Goal: Task Accomplishment & Management: Complete application form

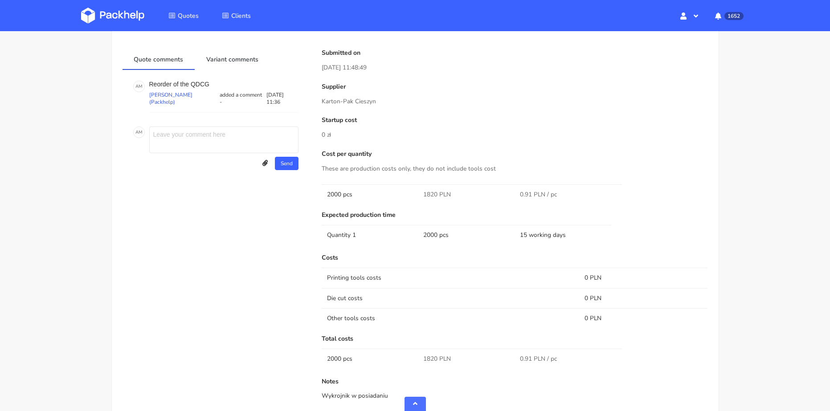
scroll to position [446, 0]
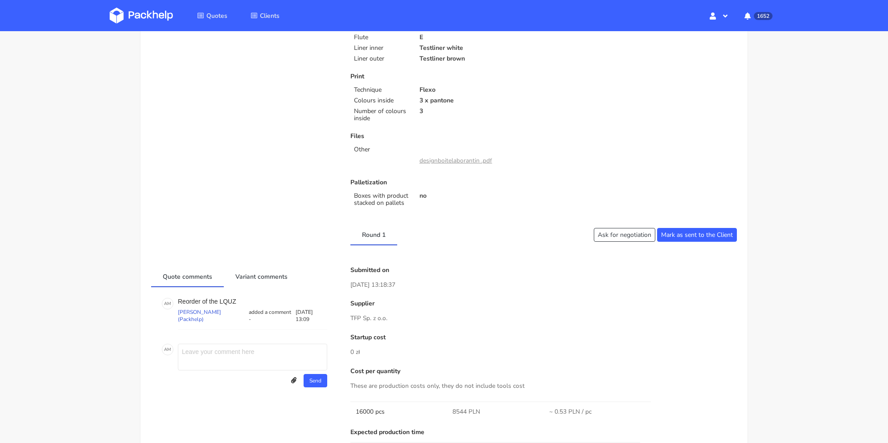
scroll to position [267, 0]
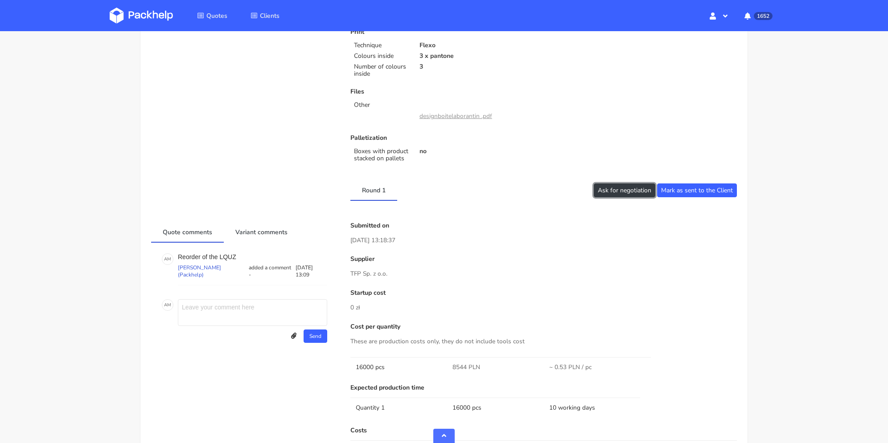
click at [633, 190] on button "Ask for negotiation" at bounding box center [623, 191] width 61 height 14
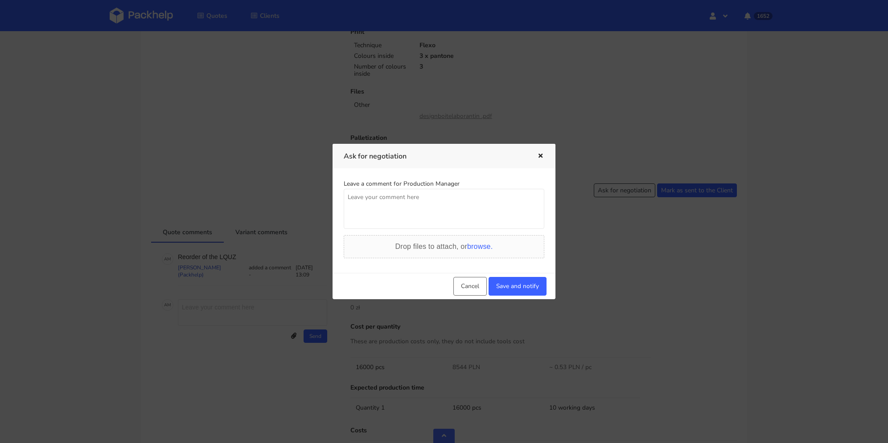
click at [415, 213] on textarea at bounding box center [444, 209] width 200 height 40
type textarea "możemy uzyskać lepszą cene delitkanie ? 8300?"
click at [507, 289] on button "Save and notify" at bounding box center [517, 286] width 58 height 19
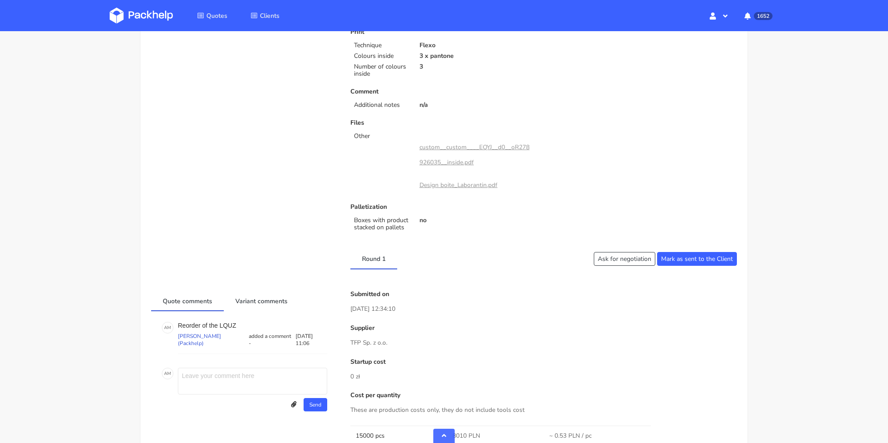
scroll to position [356, 0]
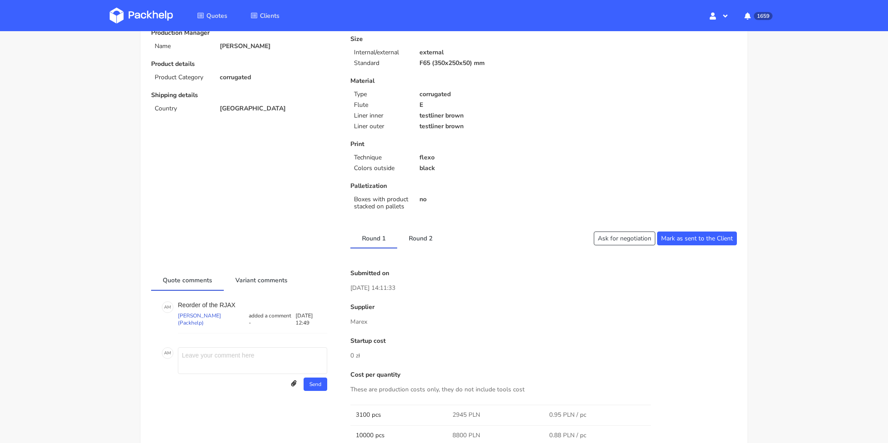
scroll to position [178, 0]
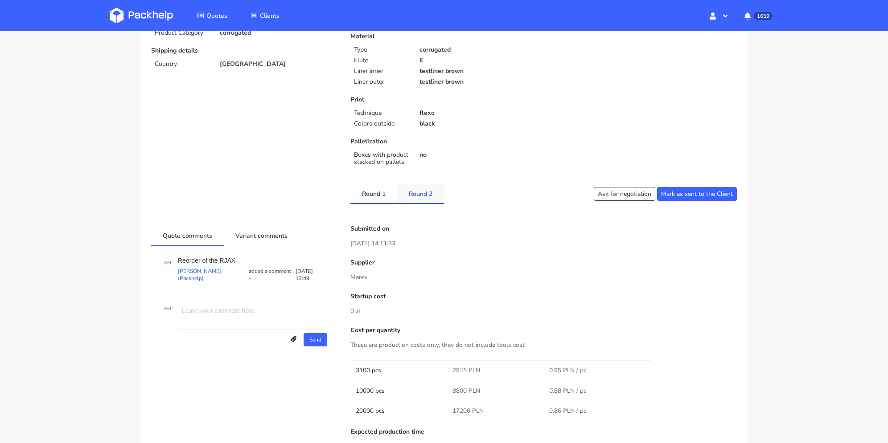
click at [427, 193] on link "Round 2" at bounding box center [420, 194] width 47 height 20
click at [378, 190] on link "Round 1" at bounding box center [373, 194] width 47 height 20
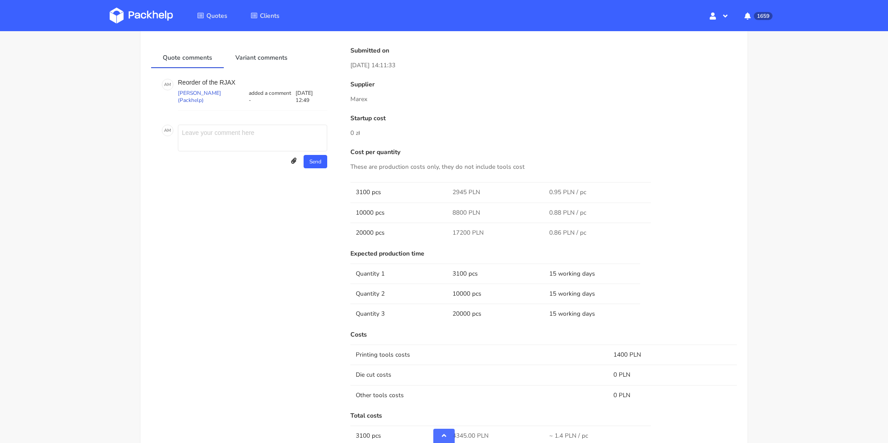
scroll to position [267, 0]
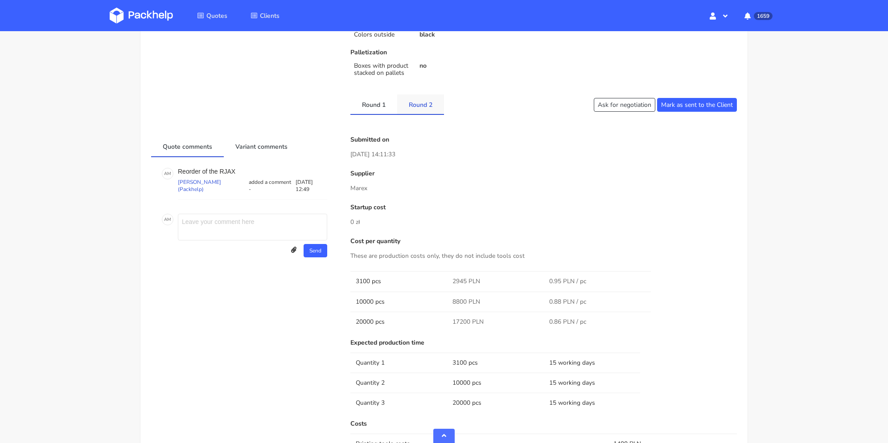
click at [418, 107] on link "Round 2" at bounding box center [420, 104] width 47 height 20
click at [379, 105] on link "Round 1" at bounding box center [373, 104] width 47 height 20
click at [413, 101] on link "Round 2" at bounding box center [420, 104] width 47 height 20
click at [364, 104] on link "Round 1" at bounding box center [373, 104] width 47 height 20
click at [413, 105] on link "Round 2" at bounding box center [420, 104] width 47 height 20
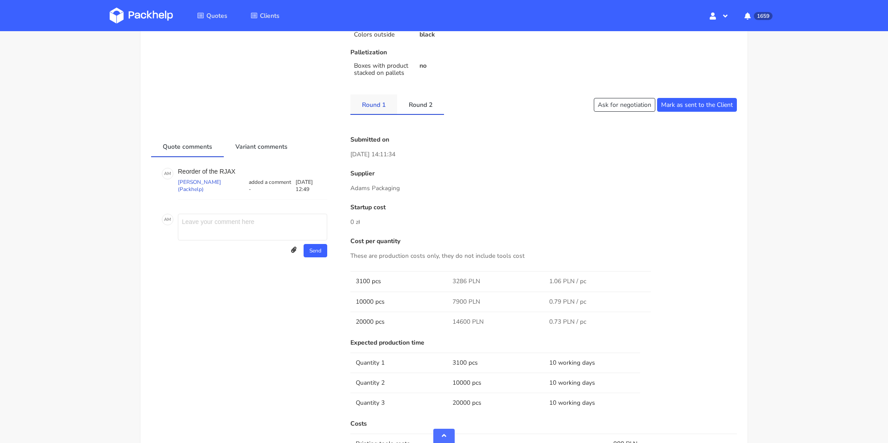
click at [372, 108] on link "Round 1" at bounding box center [373, 104] width 47 height 20
click at [405, 106] on link "Round 2" at bounding box center [420, 104] width 47 height 20
click at [372, 108] on link "Round 1" at bounding box center [373, 104] width 47 height 20
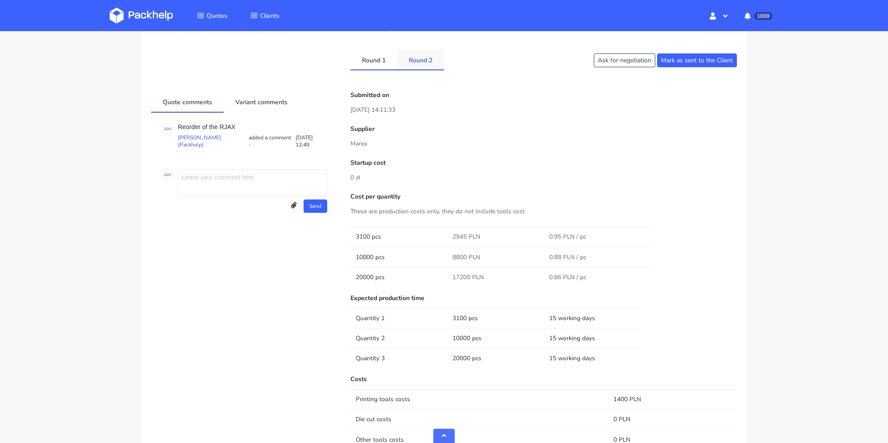
click at [421, 63] on link "Round 2" at bounding box center [420, 60] width 47 height 20
click at [375, 67] on link "Round 1" at bounding box center [373, 60] width 47 height 20
click at [416, 64] on link "Round 2" at bounding box center [420, 60] width 47 height 20
click at [382, 65] on link "Round 1" at bounding box center [373, 60] width 47 height 20
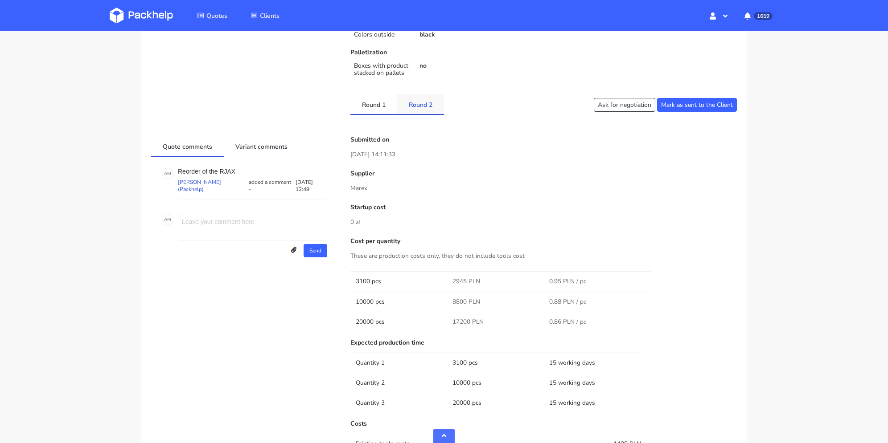
click at [409, 99] on link "Round 2" at bounding box center [420, 104] width 47 height 20
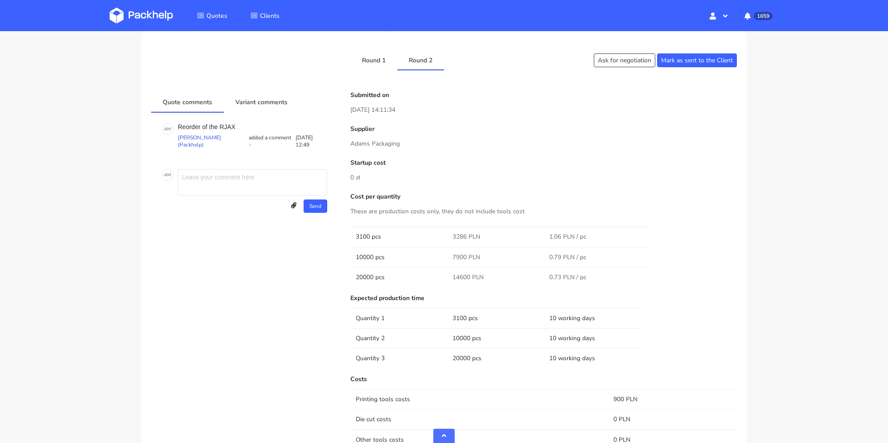
scroll to position [356, 0]
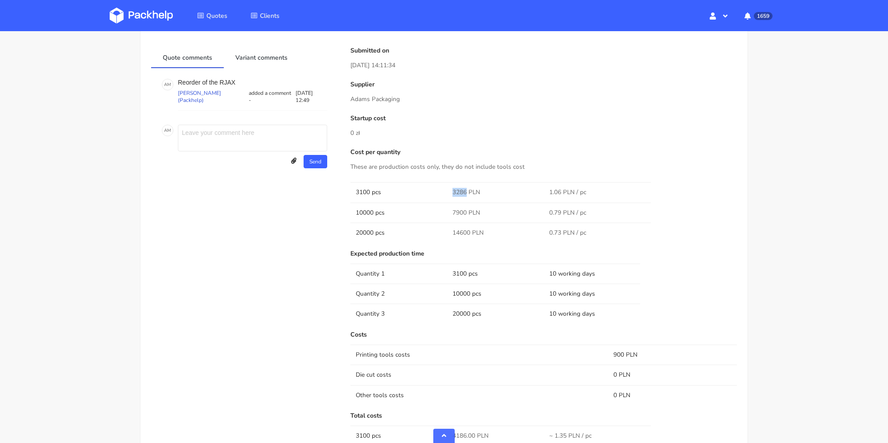
drag, startPoint x: 454, startPoint y: 189, endPoint x: 466, endPoint y: 189, distance: 12.5
click at [466, 189] on span "3286 PLN" at bounding box center [466, 192] width 28 height 9
copy span "3286"
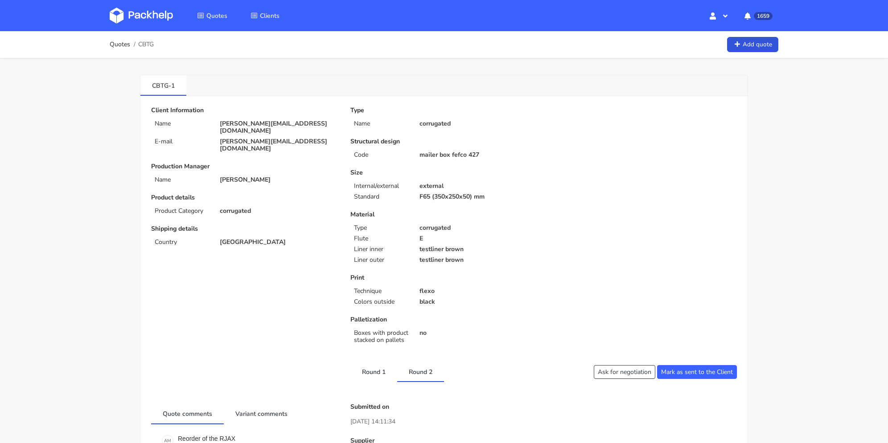
scroll to position [89, 0]
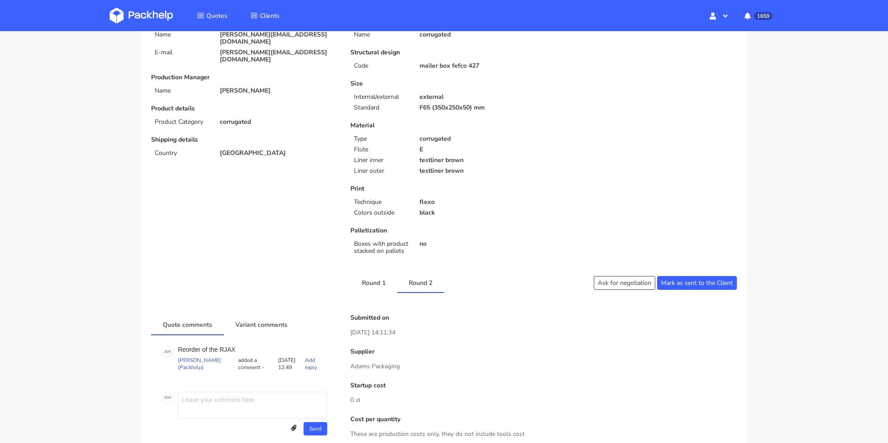
click at [227, 346] on p "Reorder of the RJAX" at bounding box center [252, 349] width 149 height 7
copy p "RJAX"
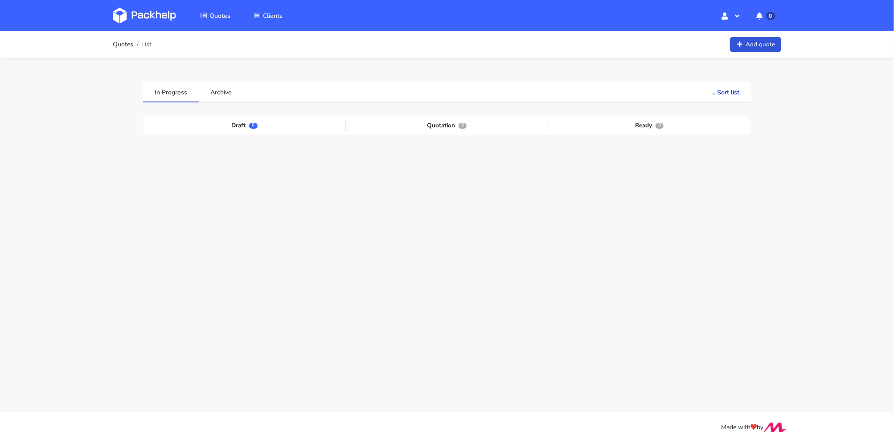
click at [765, 36] on div "Quotes List Add quote" at bounding box center [447, 45] width 668 height 18
click at [766, 44] on link "Add quote" at bounding box center [755, 45] width 51 height 16
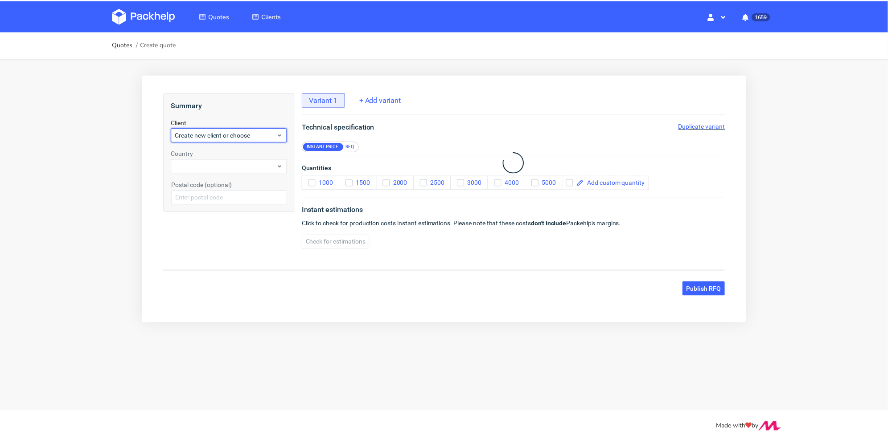
click at [261, 143] on div "Create new client or choose" at bounding box center [229, 136] width 117 height 14
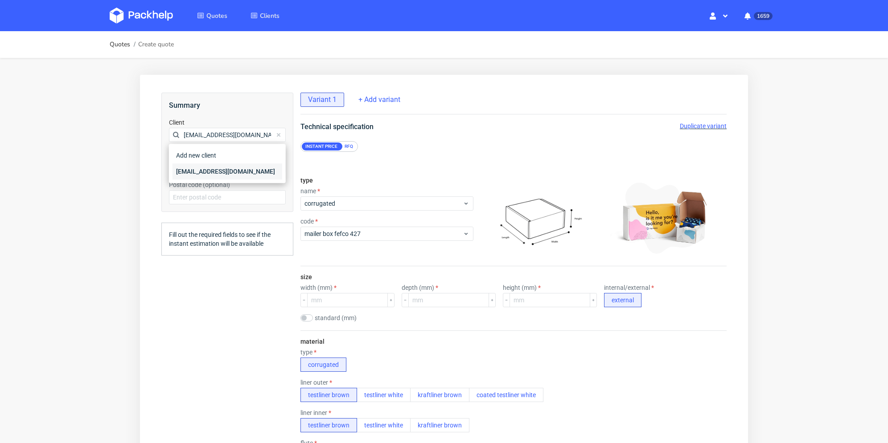
type input "[EMAIL_ADDRESS][DOMAIN_NAME]"
click at [210, 167] on div "[EMAIL_ADDRESS][DOMAIN_NAME]" at bounding box center [227, 172] width 110 height 16
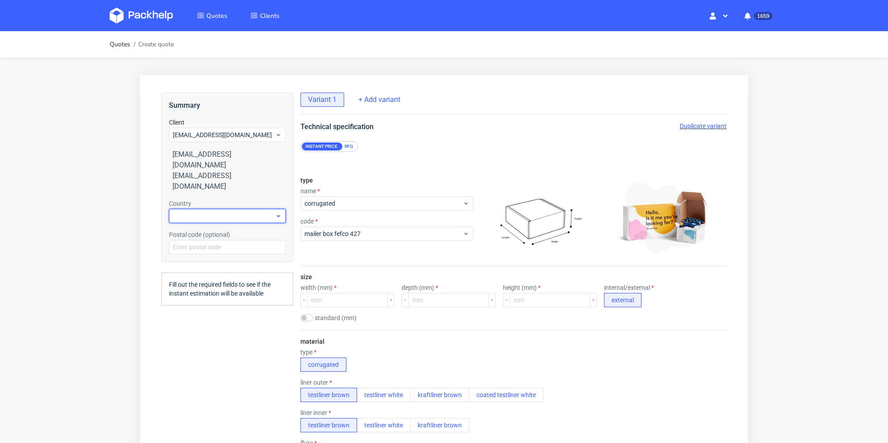
click at [211, 209] on div at bounding box center [227, 216] width 117 height 14
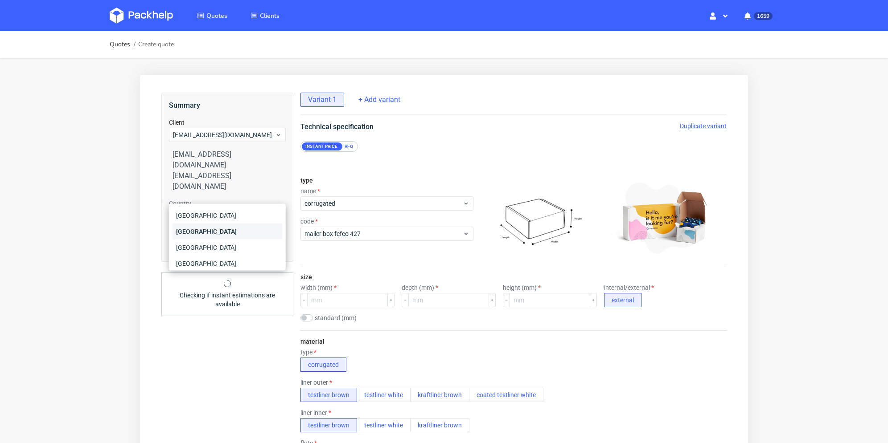
type input "fr"
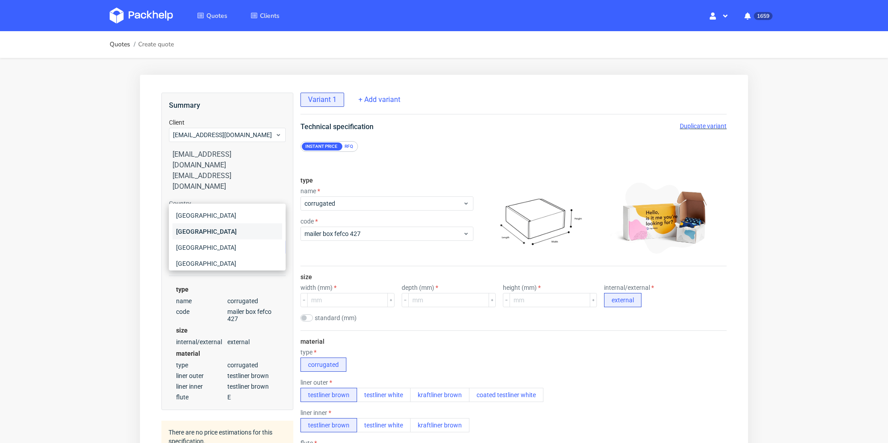
click at [216, 231] on div "[GEOGRAPHIC_DATA]" at bounding box center [227, 232] width 110 height 16
click at [348, 147] on div "RFQ" at bounding box center [349, 147] width 16 height 8
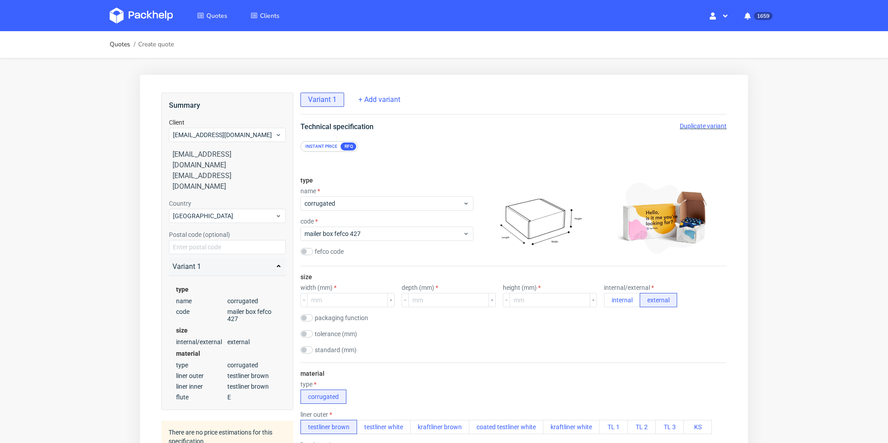
scroll to position [45, 0]
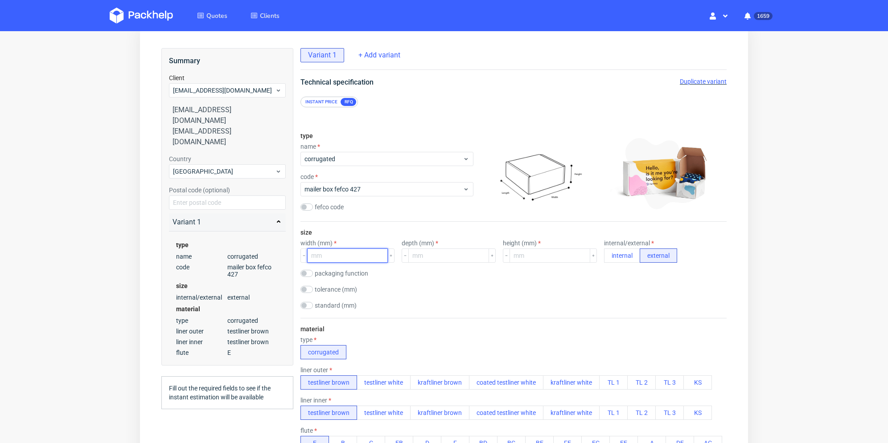
click at [341, 256] on input "number" at bounding box center [347, 256] width 81 height 14
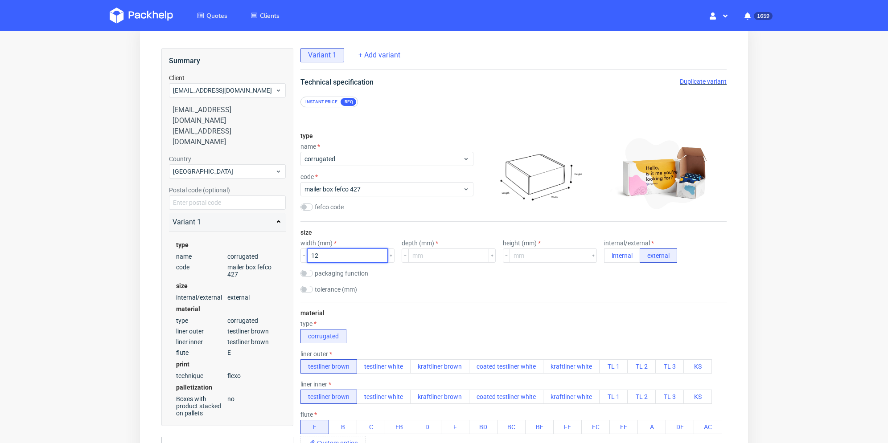
drag, startPoint x: 345, startPoint y: 256, endPoint x: 281, endPoint y: 254, distance: 63.7
type input "180"
click at [423, 257] on input "number" at bounding box center [448, 256] width 81 height 14
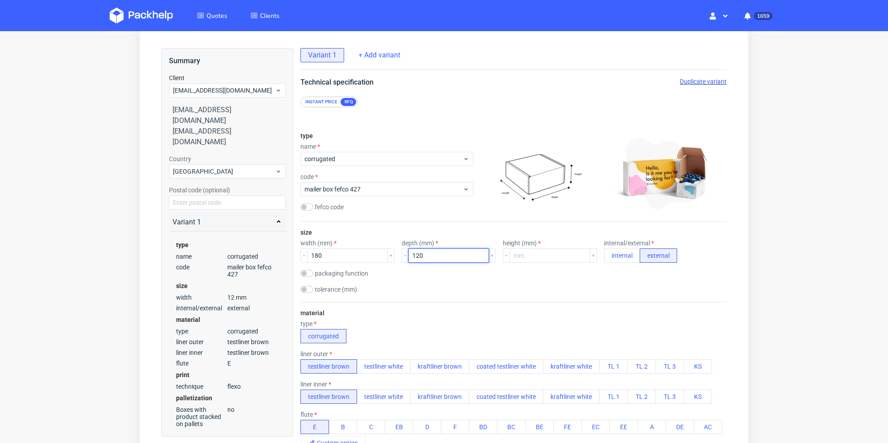
type input "120"
click at [520, 265] on div "size width (mm) 180 depth (mm) 120 height (mm) internal/external internal exter…" at bounding box center [513, 262] width 426 height 80
click at [523, 258] on input "number" at bounding box center [549, 256] width 81 height 14
type input "70"
click at [562, 284] on div "size width (mm) 180 depth (mm) 120 height (mm) 70 internal/external internal ex…" at bounding box center [513, 262] width 426 height 80
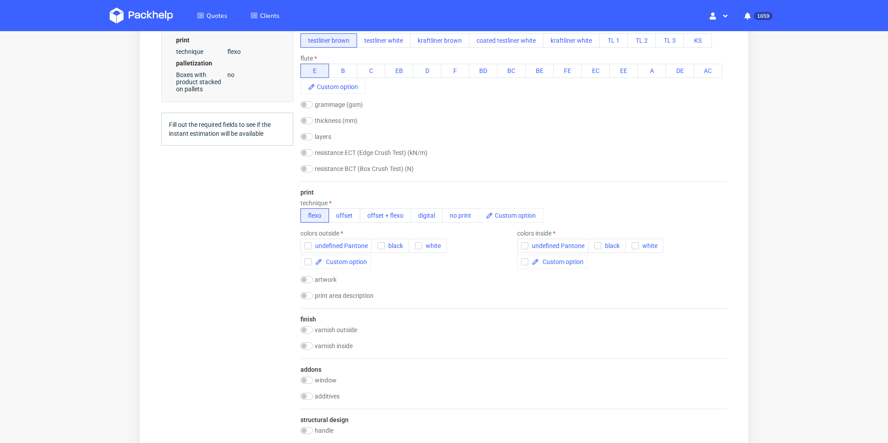
scroll to position [446, 0]
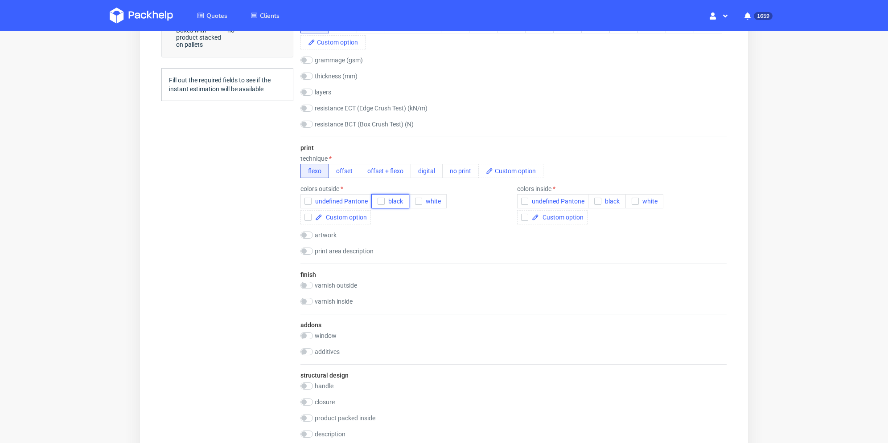
click at [379, 199] on icon "button" at bounding box center [381, 201] width 6 height 6
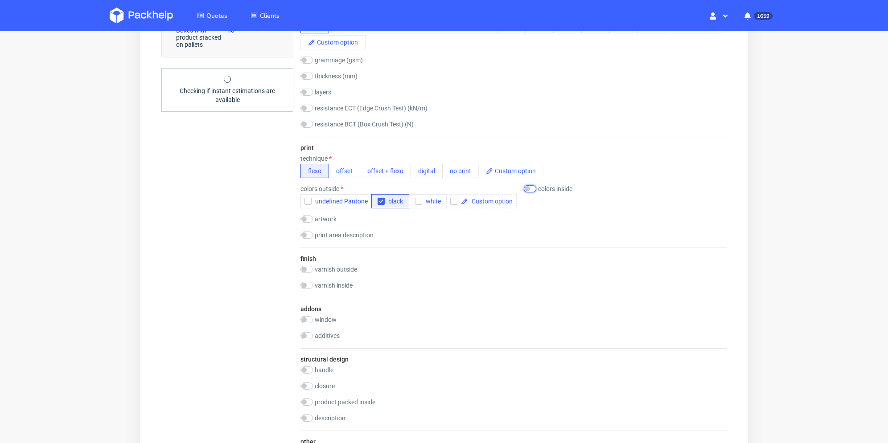
click at [530, 189] on input "checkbox" at bounding box center [530, 188] width 12 height 7
checkbox input "true"
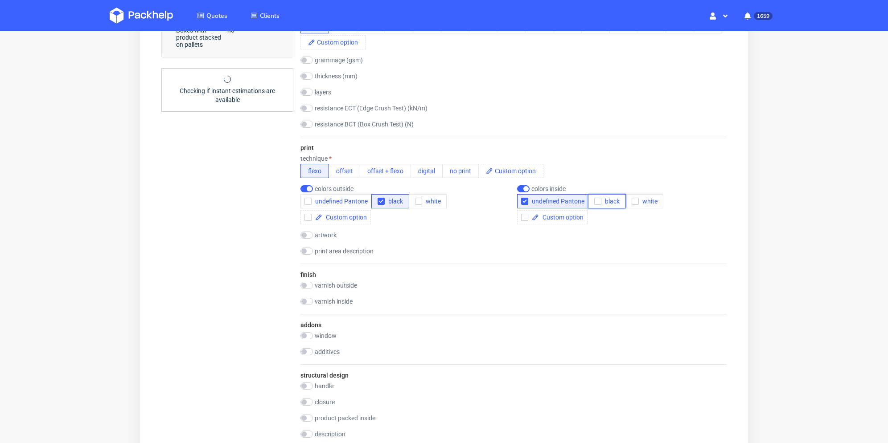
click at [594, 199] on icon "button" at bounding box center [597, 201] width 6 height 6
click at [523, 199] on icon "button" at bounding box center [524, 201] width 6 height 6
click at [473, 224] on div "undefined Pantone black white" at bounding box center [404, 209] width 209 height 30
click at [529, 200] on span "undefined Pantone" at bounding box center [556, 201] width 56 height 7
click at [597, 199] on icon "button" at bounding box center [597, 201] width 6 height 6
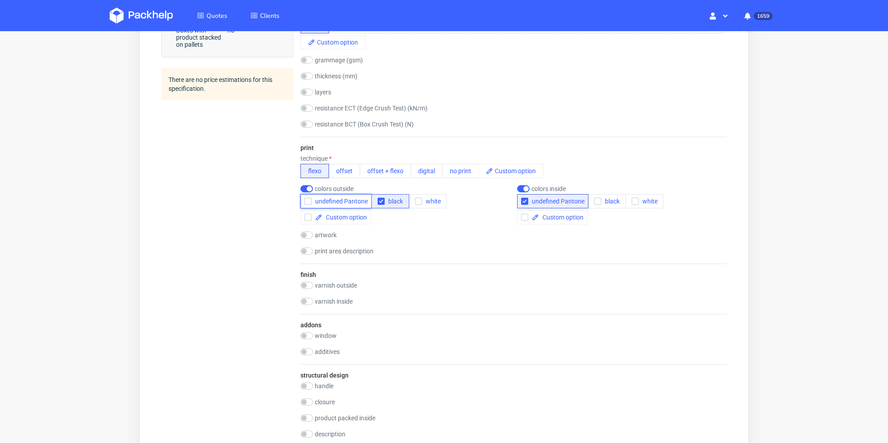
drag, startPoint x: 306, startPoint y: 201, endPoint x: 384, endPoint y: 205, distance: 78.5
click at [306, 201] on icon "button" at bounding box center [308, 201] width 6 height 6
click at [380, 201] on icon "button" at bounding box center [381, 201] width 6 height 6
click at [266, 274] on div "Summary Client balth@clublegacyz.com balth@clublegacyz.com balth@clublegacyz.co…" at bounding box center [227, 189] width 132 height 1084
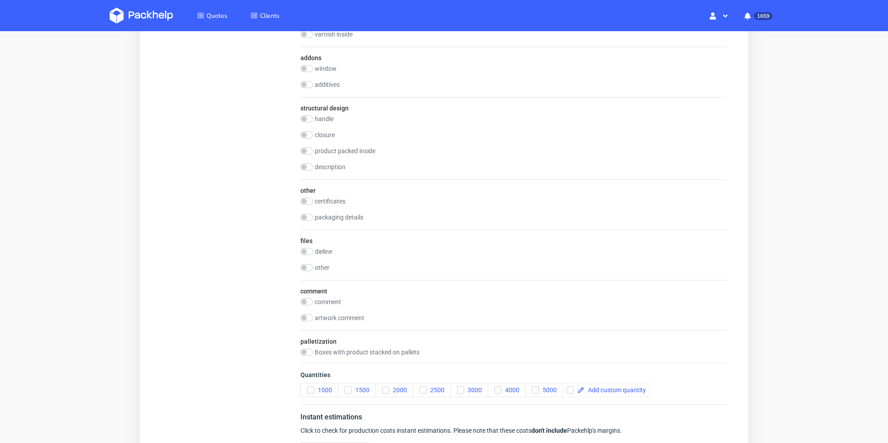
scroll to position [757, 0]
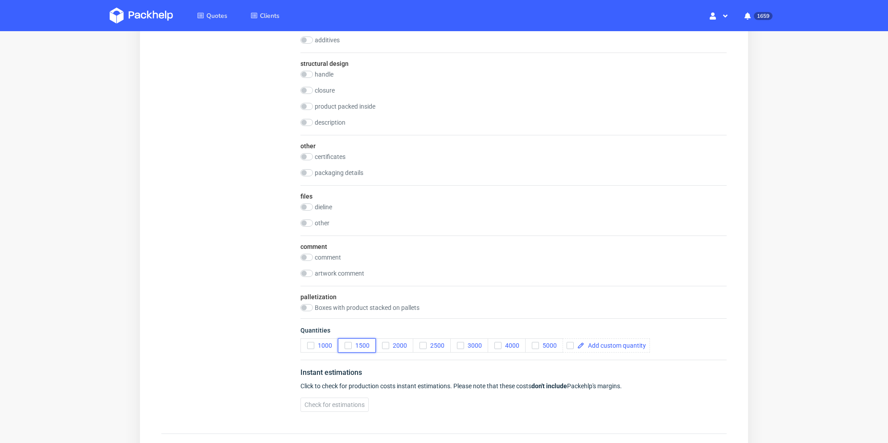
click at [348, 345] on use "button" at bounding box center [348, 345] width 4 height 3
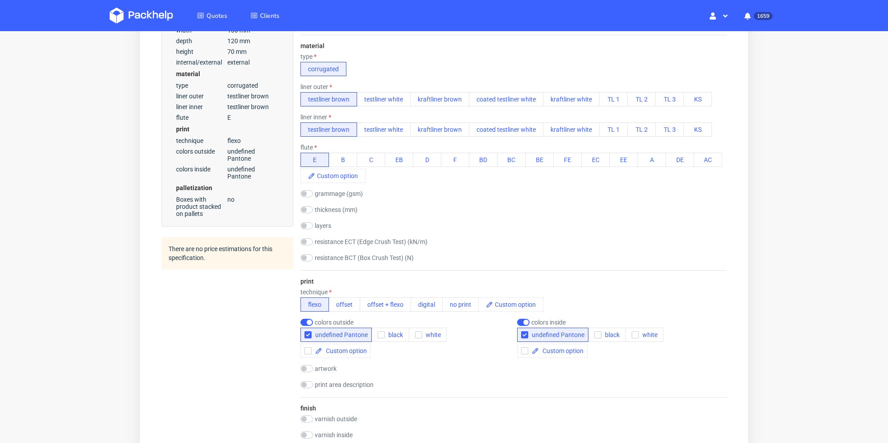
scroll to position [45, 0]
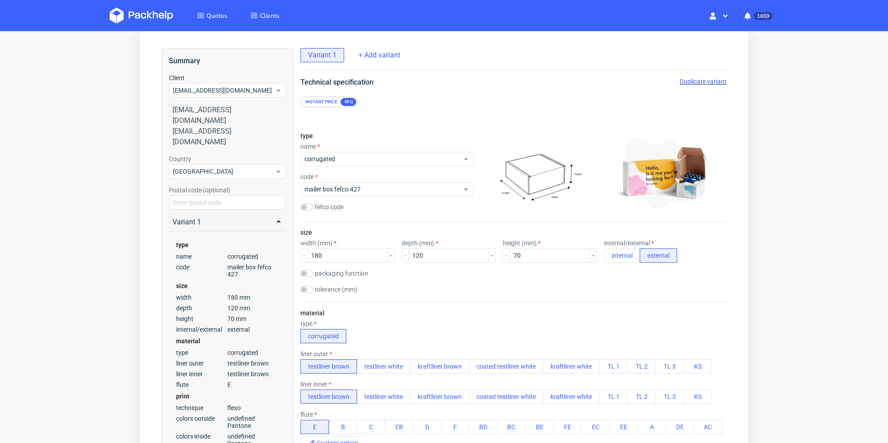
click at [706, 80] on span "Duplicate variant" at bounding box center [702, 81] width 47 height 7
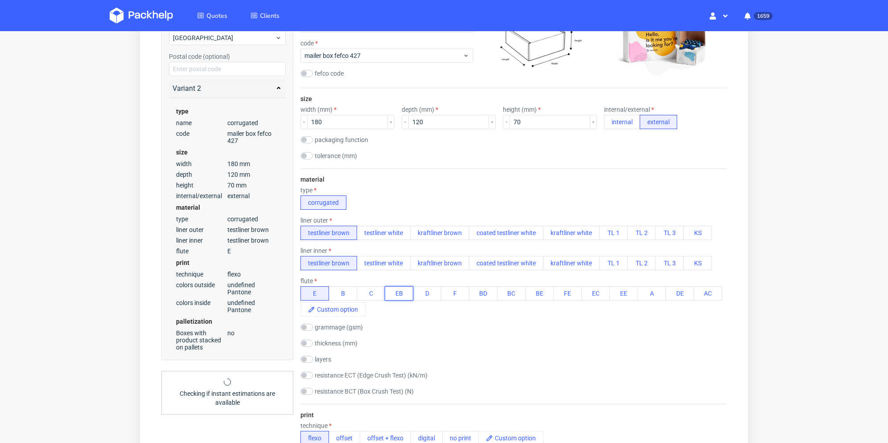
click at [403, 296] on button "EB" at bounding box center [399, 293] width 29 height 14
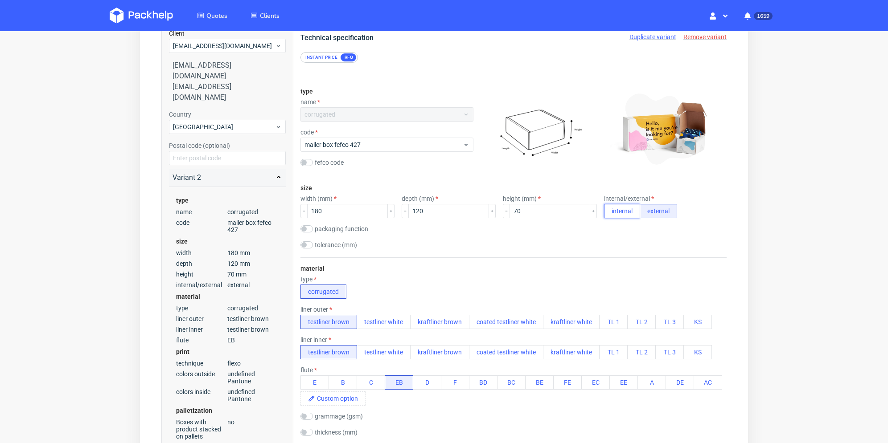
click at [604, 216] on button "internal" at bounding box center [622, 211] width 36 height 14
click at [644, 215] on button "external" at bounding box center [657, 211] width 37 height 14
click at [535, 259] on div "material type corrugated liner outer testliner brown testliner white kraftliner…" at bounding box center [513, 376] width 426 height 236
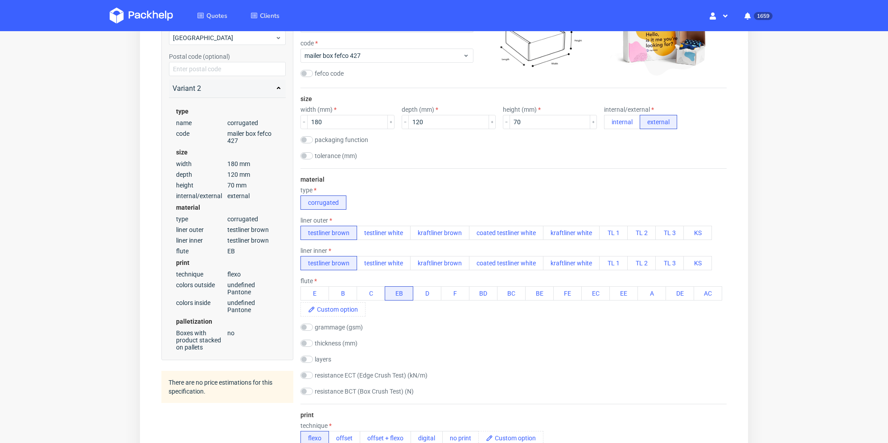
scroll to position [0, 0]
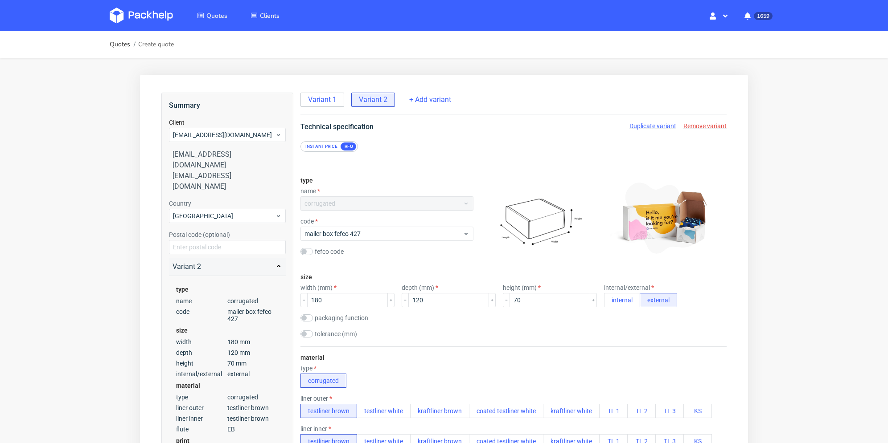
click at [659, 128] on span "Duplicate variant" at bounding box center [652, 126] width 47 height 7
drag, startPoint x: 307, startPoint y: 299, endPoint x: 313, endPoint y: 299, distance: 6.7
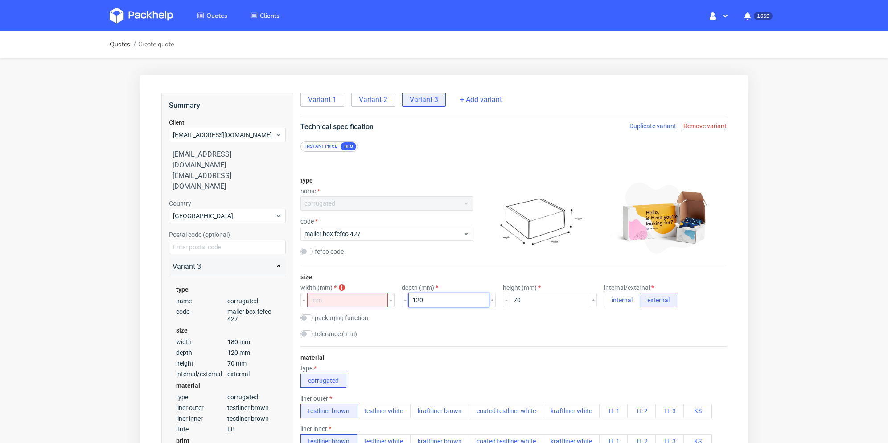
drag, startPoint x: 432, startPoint y: 302, endPoint x: 393, endPoint y: 305, distance: 39.8
click at [393, 305] on div "width (mm) width is required depth (mm) 120 height (mm) 70 internal/external in…" at bounding box center [513, 295] width 426 height 23
drag, startPoint x: 534, startPoint y: 299, endPoint x: 482, endPoint y: 301, distance: 51.7
click at [480, 301] on div "width (mm) width is required depth (mm) depth is required height (mm) 70 intern…" at bounding box center [513, 295] width 426 height 23
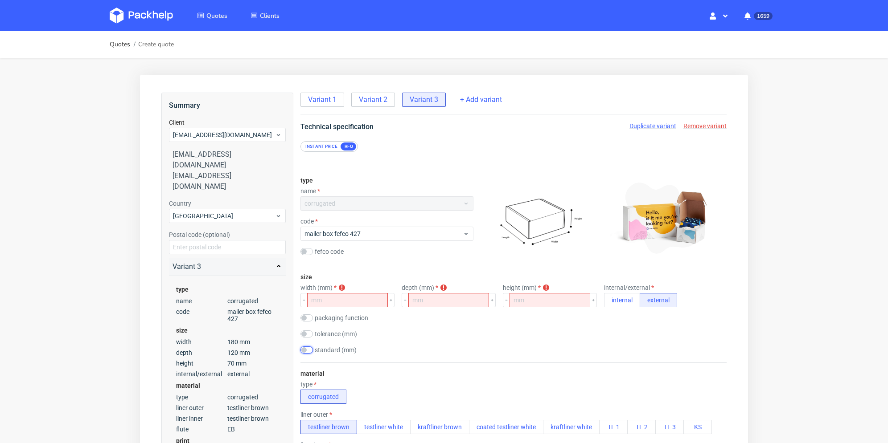
click at [309, 352] on input "checkbox" at bounding box center [306, 350] width 12 height 7
checkbox input "true"
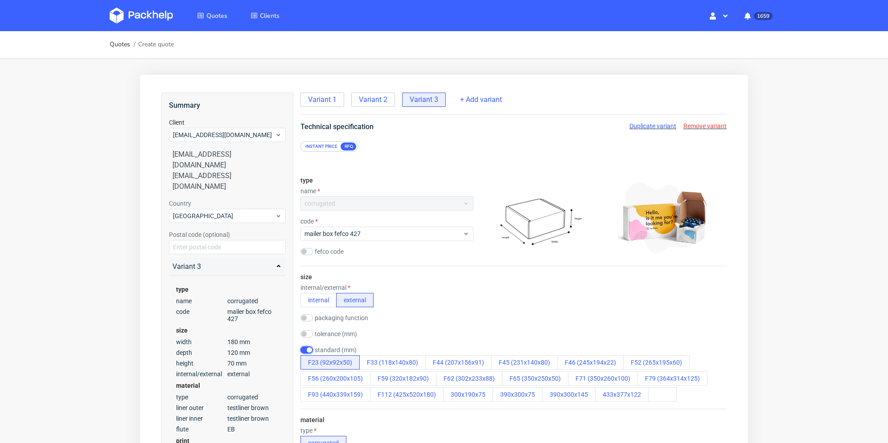
scroll to position [45, 0]
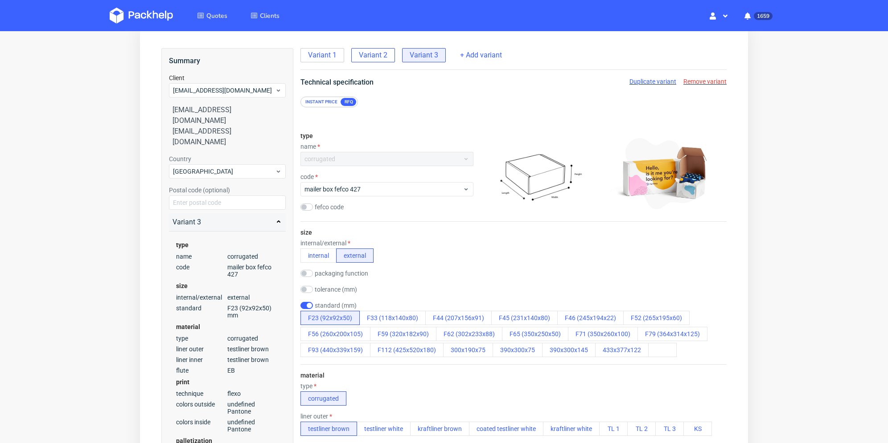
click at [368, 58] on span "Variant 2" at bounding box center [373, 55] width 29 height 10
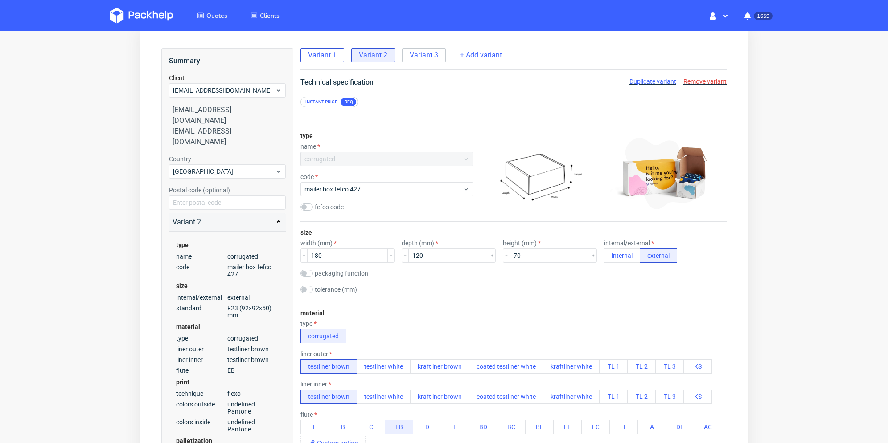
click at [323, 61] on div "Variant 1" at bounding box center [322, 55] width 44 height 14
click at [364, 56] on span "Variant 2" at bounding box center [373, 55] width 29 height 10
drag, startPoint x: 426, startPoint y: 53, endPoint x: 444, endPoint y: 55, distance: 17.9
click at [426, 53] on span "Variant 3" at bounding box center [423, 55] width 29 height 10
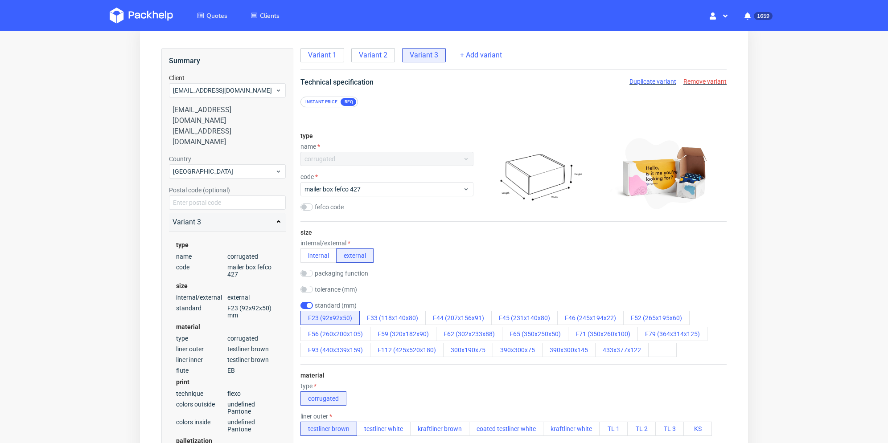
click at [700, 81] on span "Remove variant" at bounding box center [704, 81] width 43 height 7
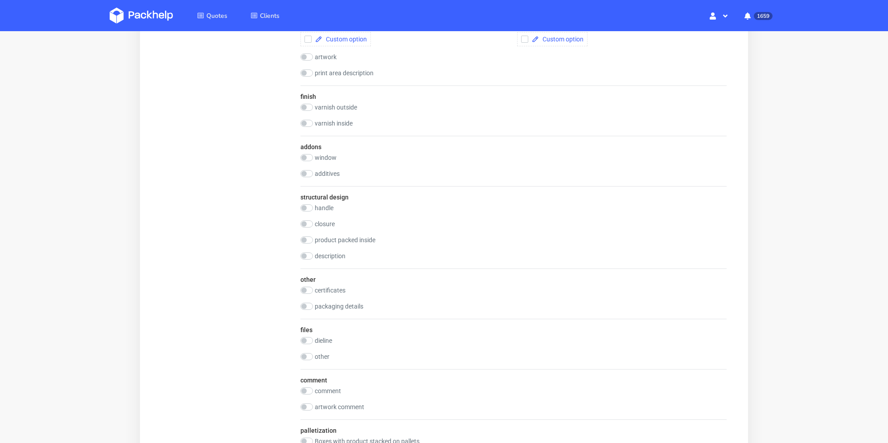
scroll to position [843, 0]
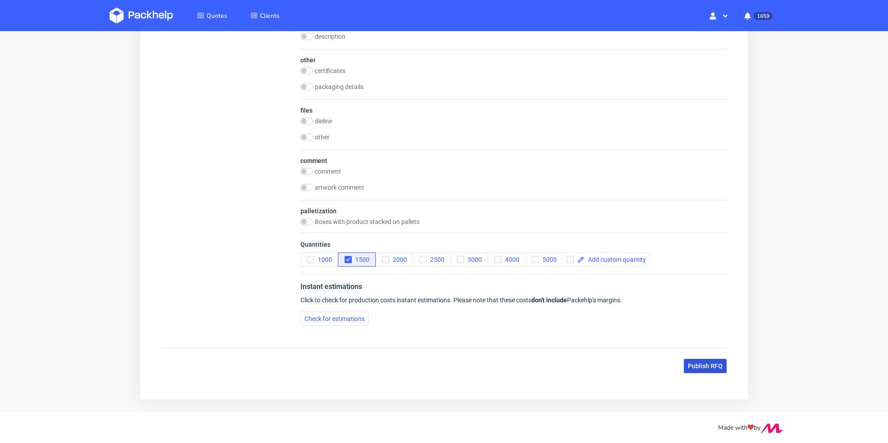
click at [704, 364] on span "Publish RFQ" at bounding box center [704, 366] width 35 height 6
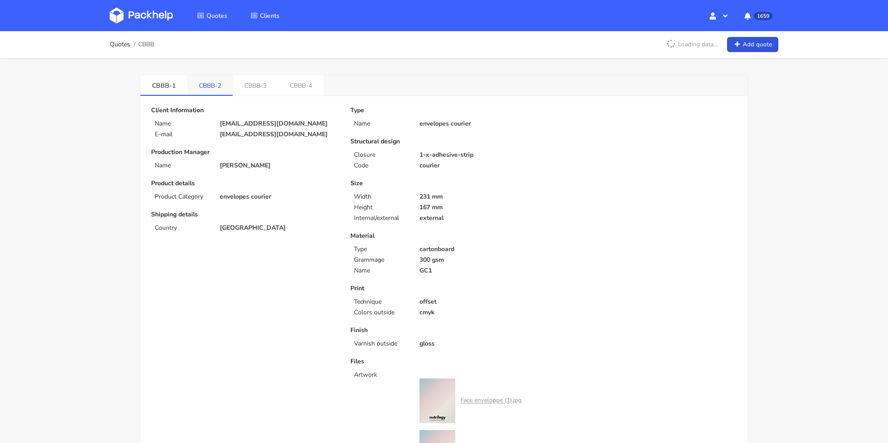
click at [216, 83] on link "CBBB-2" at bounding box center [209, 85] width 45 height 20
click at [247, 84] on link "CBBB-3" at bounding box center [256, 85] width 45 height 20
click at [211, 86] on link "CBBB-2" at bounding box center [210, 85] width 47 height 20
click at [259, 84] on link "CBBB-3" at bounding box center [257, 85] width 47 height 20
click at [227, 88] on link "CBBB-2" at bounding box center [210, 85] width 47 height 20
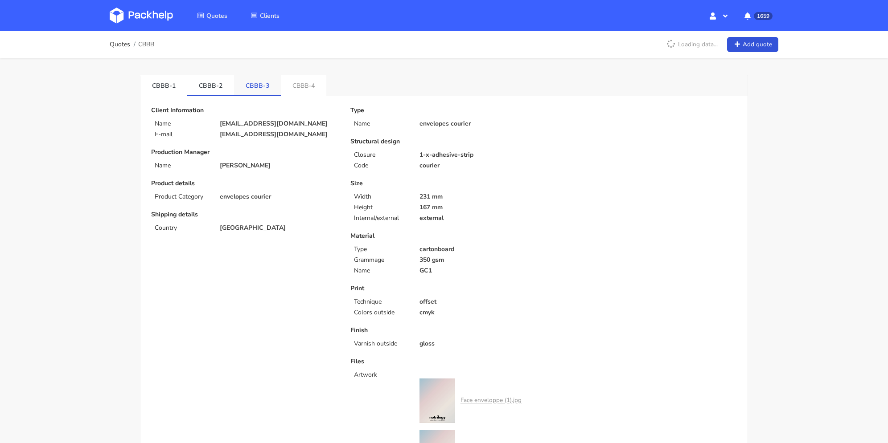
drag, startPoint x: 261, startPoint y: 82, endPoint x: 291, endPoint y: 80, distance: 30.4
click at [261, 82] on link "CBBB-3" at bounding box center [257, 85] width 47 height 20
click at [312, 79] on link "CBBB-4" at bounding box center [303, 85] width 45 height 20
click at [226, 85] on link "CBBB-2" at bounding box center [210, 85] width 47 height 20
click at [299, 86] on link "CBBB-4" at bounding box center [304, 85] width 47 height 20
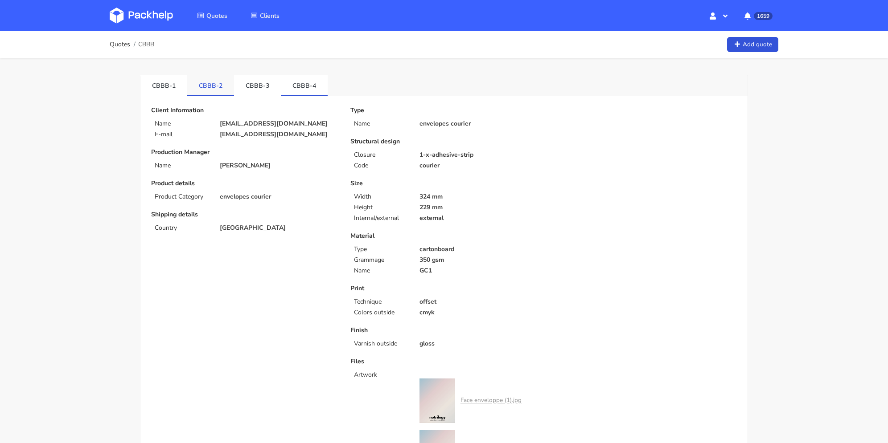
click at [220, 90] on link "CBBB-2" at bounding box center [210, 85] width 47 height 20
click at [303, 89] on link "CBBB-4" at bounding box center [304, 85] width 47 height 20
drag, startPoint x: 260, startPoint y: 87, endPoint x: 286, endPoint y: 87, distance: 25.8
click at [261, 87] on link "CBBB-3" at bounding box center [257, 85] width 47 height 20
click at [302, 87] on link "CBBB-4" at bounding box center [304, 85] width 47 height 20
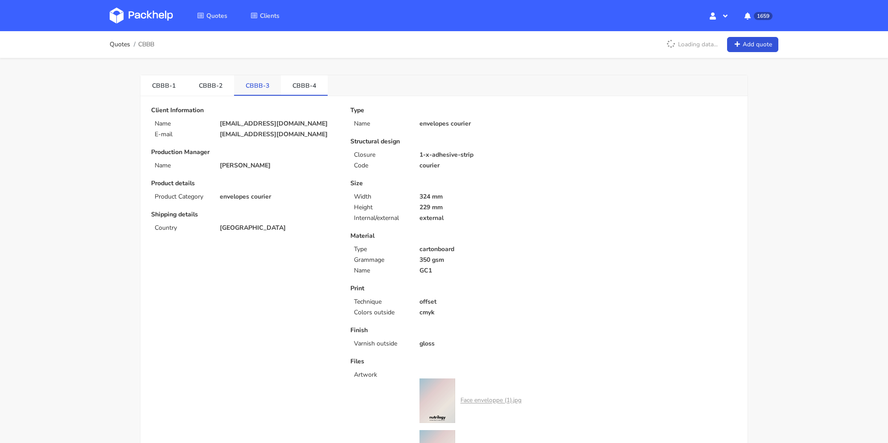
click at [267, 89] on link "CBBB-3" at bounding box center [257, 85] width 47 height 20
click at [303, 90] on link "CBBB-4" at bounding box center [304, 85] width 47 height 20
click at [230, 94] on li "CBBB-2" at bounding box center [210, 85] width 47 height 20
click at [224, 89] on link "CBBB-2" at bounding box center [210, 85] width 47 height 20
click at [303, 85] on link "CBBB-4" at bounding box center [304, 85] width 47 height 20
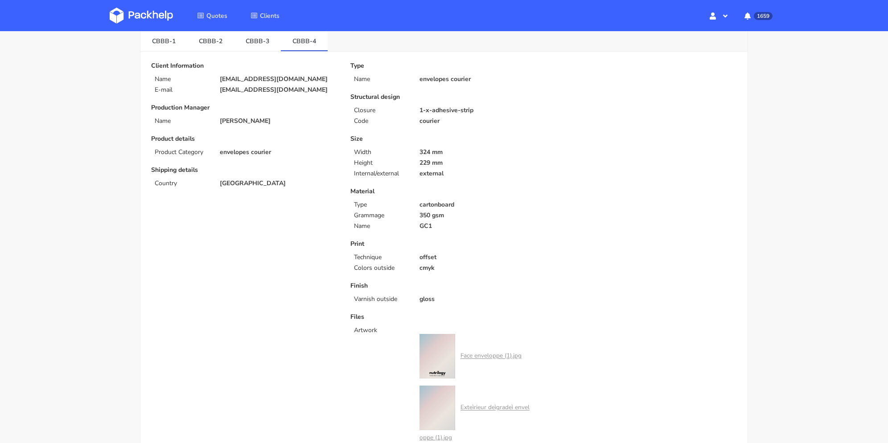
scroll to position [89, 0]
